Goal: Complete application form: Fill out and submit a form for a specific purpose

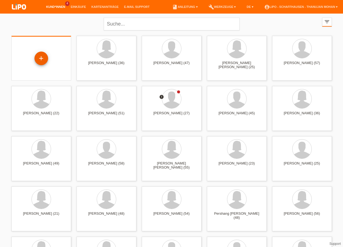
click at [42, 57] on div "+" at bounding box center [41, 59] width 14 height 14
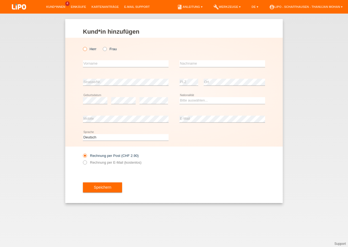
click at [82, 46] on icon at bounding box center [82, 46] width 0 height 0
click at [83, 49] on input "Herr" at bounding box center [85, 49] width 4 height 4
radio input "true"
click at [93, 62] on input "text" at bounding box center [126, 63] width 86 height 7
type input "[PERSON_NAME]"
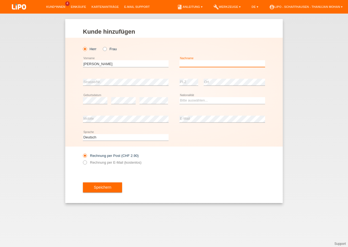
click at [194, 65] on input "text" at bounding box center [222, 63] width 86 height 7
type input "Dinaj"
click at [179, 97] on select "Bitte auswählen... Schweiz Deutschland Liechtenstein Österreich ------------ Af…" at bounding box center [222, 100] width 86 height 7
select select "XK"
click at [0, 0] on option "Kosovo" at bounding box center [0, 0] width 0 height 0
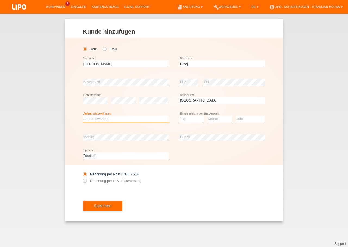
click at [83, 116] on select "Bitte auswählen... C B B - Flüchtlingsstatus Andere" at bounding box center [126, 119] width 86 height 7
select select "C"
click at [0, 0] on option "C" at bounding box center [0, 0] width 0 height 0
click at [179, 116] on select "Tag 01 02 03 04 05 06 07 08 09 10 11" at bounding box center [191, 119] width 24 height 7
select select "12"
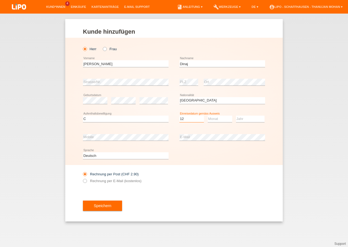
click at [0, 0] on option "12" at bounding box center [0, 0] width 0 height 0
click at [207, 116] on select "Monat 01 02 03 04 05 06 07 08 09 10 11" at bounding box center [219, 119] width 24 height 7
select select "04"
click at [0, 0] on option "04" at bounding box center [0, 0] width 0 height 0
click at [236, 116] on select "Jahr 2025 2024 2023 2022 2021 2020 2019 2018 2017 2016 2015 2014 2013 2012 2011…" at bounding box center [250, 119] width 29 height 7
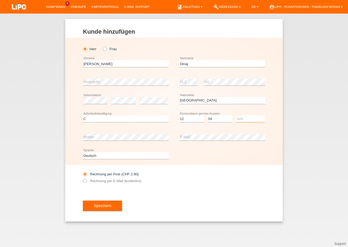
select select "1996"
click at [0, 0] on option "1996" at bounding box center [0, 0] width 0 height 0
drag, startPoint x: 192, startPoint y: 185, endPoint x: 166, endPoint y: 187, distance: 25.8
click at [185, 187] on div "Rechnung per Post (CHF 2.90) Rechnung per E-Mail (kostenlos)" at bounding box center [174, 177] width 182 height 25
click at [87, 182] on label "Rechnung per E-Mail (kostenlos)" at bounding box center [112, 181] width 58 height 4
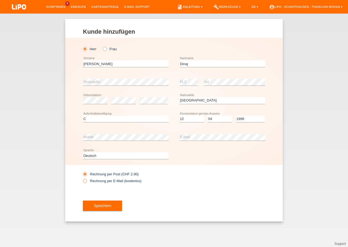
click at [86, 182] on input "Rechnung per E-Mail (kostenlos)" at bounding box center [85, 182] width 4 height 7
radio input "true"
click at [99, 206] on span "Speichern" at bounding box center [102, 206] width 17 height 4
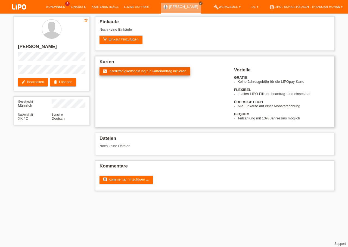
click at [140, 72] on span "Kreditfähigkeitsprüfung für Kartenantrag initiieren" at bounding box center [147, 71] width 77 height 4
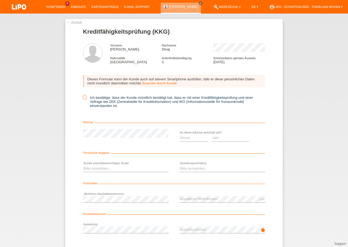
click at [84, 99] on icon at bounding box center [85, 98] width 4 height 4
click at [84, 99] on input "Ich bestätige, dass der Kunde mündlich bestätigt hat, dass er mit einer Kreditf…" at bounding box center [85, 98] width 4 height 4
checkbox input "true"
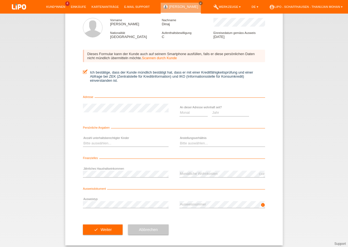
scroll to position [31, 0]
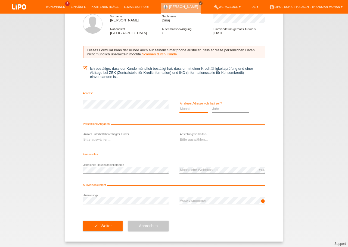
click at [179, 106] on select "Monat 01 02 03 04 05 06 07 08 09 10" at bounding box center [193, 109] width 28 height 7
select select "11"
click at [0, 0] on option "11" at bounding box center [0, 0] width 0 height 0
click at [227, 112] on icon at bounding box center [229, 112] width 37 height 0
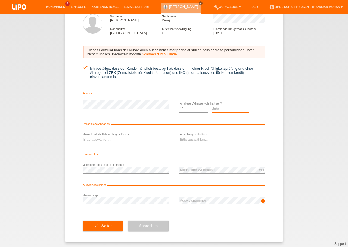
click at [211, 106] on select "Jahr 2025 2024 2023 2022 2021 2020 2019 2018 2017 2016 2015 2014 2013 2012 2011…" at bounding box center [229, 109] width 37 height 7
select select "2024"
click at [0, 0] on option "2024" at bounding box center [0, 0] width 0 height 0
click at [83, 136] on select "Bitte auswählen... 0 1 2 3 4 5 6 7 8 9" at bounding box center [126, 139] width 86 height 7
select select "0"
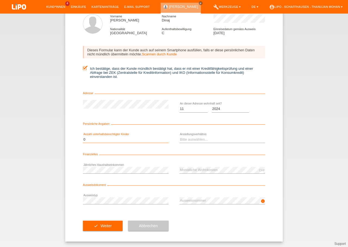
click at [0, 0] on option "0" at bounding box center [0, 0] width 0 height 0
click at [179, 136] on select "Bitte auswählen... Unbefristet Befristet Lehrling/Student Pensioniert Nicht arb…" at bounding box center [222, 139] width 86 height 7
select select "RETIRED"
click at [0, 0] on option "Pensioniert" at bounding box center [0, 0] width 0 height 0
click at [125, 173] on icon at bounding box center [126, 173] width 86 height 0
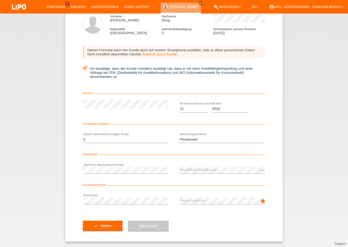
click at [195, 215] on div "check Weiter Abbrechen" at bounding box center [174, 225] width 182 height 31
click at [107, 225] on span "Weiter" at bounding box center [105, 226] width 11 height 4
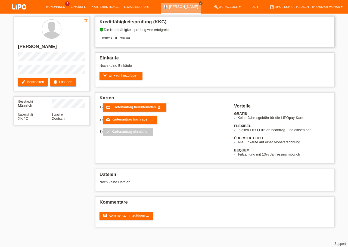
drag, startPoint x: 120, startPoint y: 38, endPoint x: 125, endPoint y: 39, distance: 5.5
click at [125, 39] on div "verified_user Die Kreditfähigkeitsprüfung war erfolgreich. Limite: CHF 750.00" at bounding box center [214, 35] width 230 height 17
click at [127, 106] on link "credit_card Kartenantrag herunterladen get_app" at bounding box center [135, 107] width 64 height 8
click at [216, 103] on h2 "Karten" at bounding box center [214, 99] width 230 height 8
click at [131, 124] on link "cloud_upload Kartenantrag hochladen ..." at bounding box center [130, 120] width 54 height 8
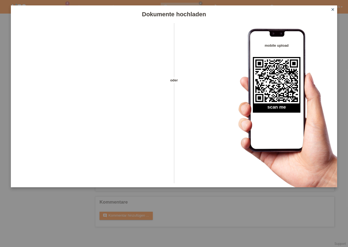
click at [334, 8] on icon "close" at bounding box center [332, 9] width 4 height 4
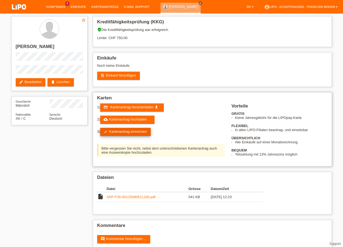
click at [132, 134] on link "check Kartenantrag einreichen" at bounding box center [125, 132] width 50 height 8
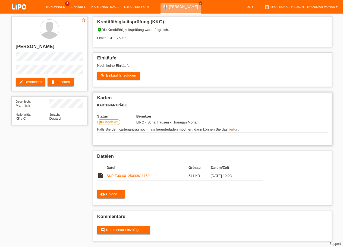
scroll to position [4, 0]
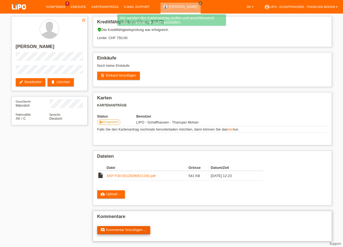
click at [119, 230] on link "comment Kommentar hinzufügen ..." at bounding box center [123, 230] width 53 height 8
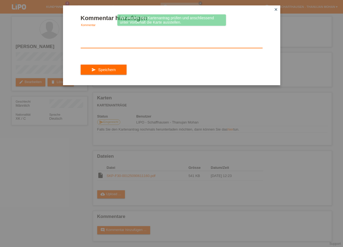
click at [106, 37] on textarea at bounding box center [172, 37] width 182 height 21
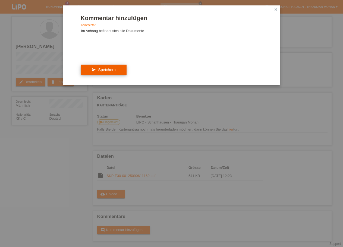
type textarea "Im Anhang befindet sich alle Dokumente"
click at [102, 75] on button "send Speichern" at bounding box center [104, 70] width 46 height 10
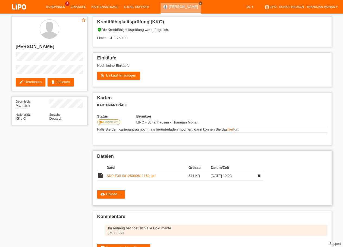
click at [132, 178] on link "SKP-F30-00125090611160.pdf" at bounding box center [131, 176] width 49 height 4
